Goal: Use online tool/utility: Utilize a website feature to perform a specific function

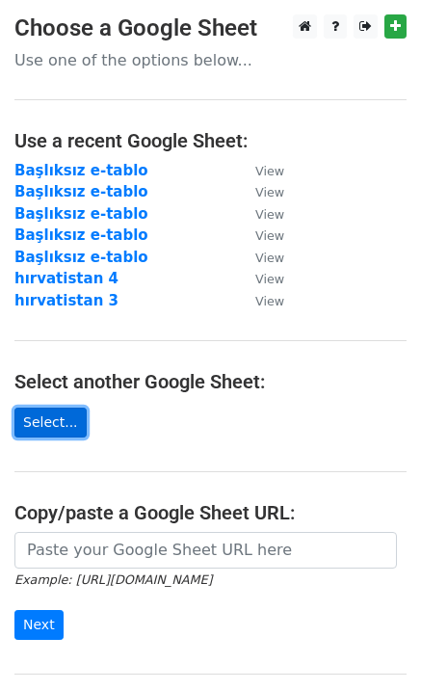
click at [55, 420] on link "Select..." at bounding box center [50, 423] width 72 height 30
click at [55, 414] on link "Select..." at bounding box center [50, 423] width 72 height 30
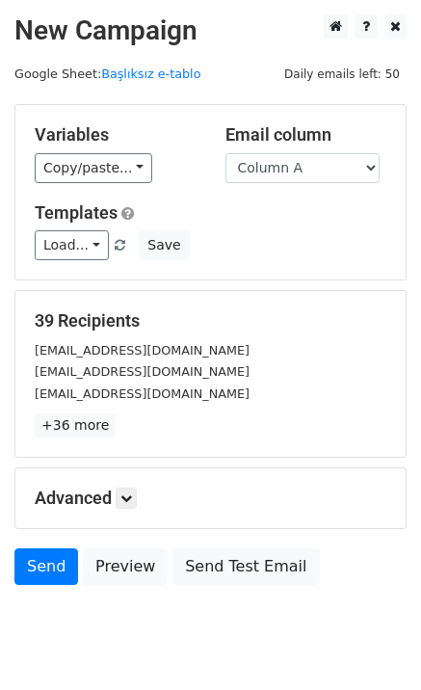
scroll to position [59, 0]
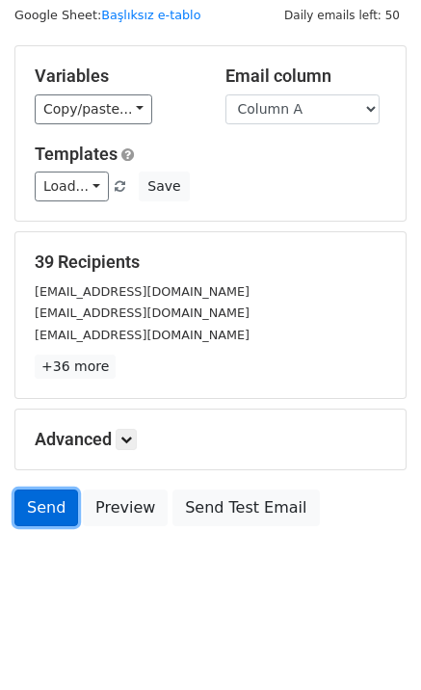
click at [49, 511] on link "Send" at bounding box center [46, 508] width 64 height 37
